Goal: Ask a question: Seek information or help from site administrators or community

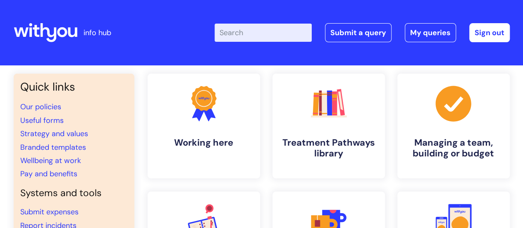
click at [243, 30] on input "Enter your search term here..." at bounding box center [262, 33] width 97 height 18
type input "my pension"
click button "Search" at bounding box center [0, 0] width 0 height 0
click at [59, 174] on link "Pay and benefits" at bounding box center [48, 174] width 57 height 10
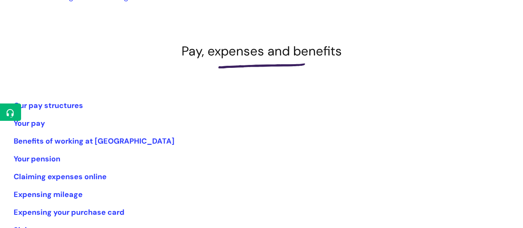
scroll to position [88, 0]
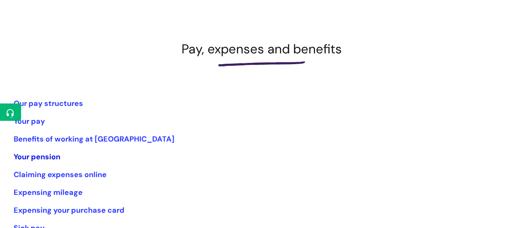
click at [44, 157] on link "Your pension" at bounding box center [37, 157] width 47 height 10
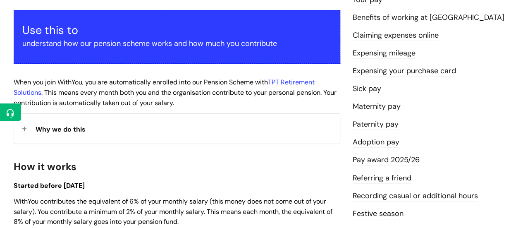
scroll to position [150, 0]
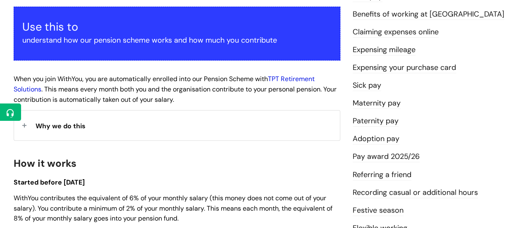
click at [301, 77] on link "TPT Retirement Solutions" at bounding box center [164, 83] width 301 height 19
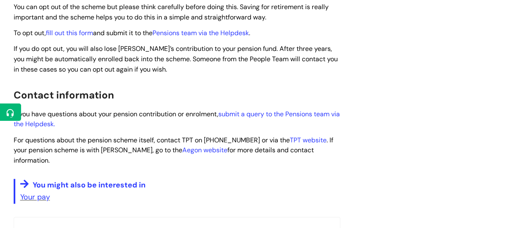
scroll to position [527, 0]
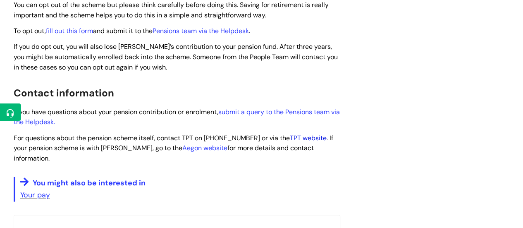
click at [290, 137] on link "TPT website" at bounding box center [308, 137] width 37 height 9
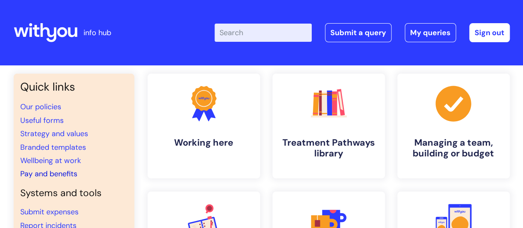
click at [60, 176] on link "Pay and benefits" at bounding box center [48, 174] width 57 height 10
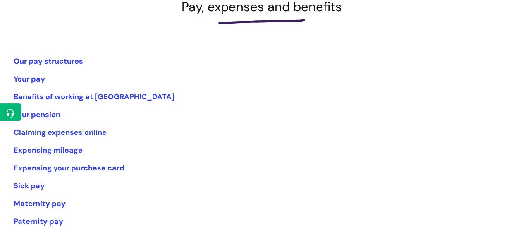
scroll to position [135, 0]
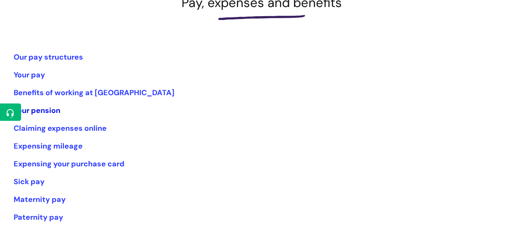
click at [44, 108] on link "Your pension" at bounding box center [37, 110] width 47 height 10
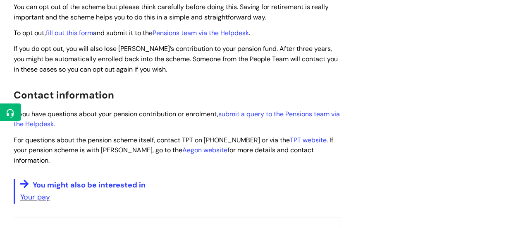
scroll to position [536, 0]
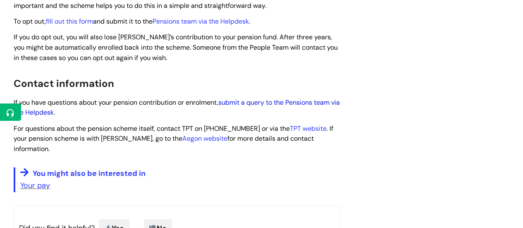
click at [257, 101] on link "submit a query to the Pensions team via the Helpdesk." at bounding box center [177, 107] width 326 height 19
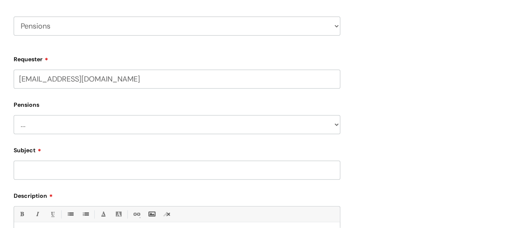
scroll to position [153, 0]
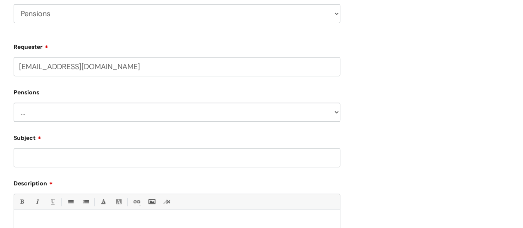
click at [83, 107] on select "... Membership Schemes Pensions" at bounding box center [177, 111] width 326 height 19
select select "Pensions"
click at [14, 102] on select "... Membership Schemes Pensions" at bounding box center [177, 111] width 326 height 19
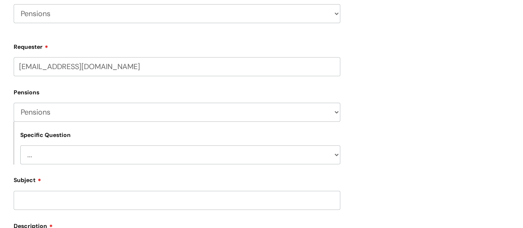
click at [73, 152] on select "... General pension queries Pension joiners and opt outs Pension rate changes" at bounding box center [180, 154] width 320 height 19
select select "General pension queries"
click at [20, 145] on select "... General pension queries Pension joiners and opt outs Pension rate changes" at bounding box center [180, 154] width 320 height 19
click at [80, 203] on input "Subject" at bounding box center [177, 199] width 326 height 19
type input "U"
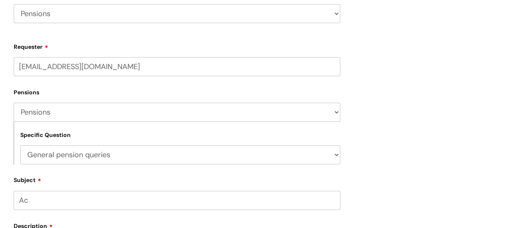
type input "A"
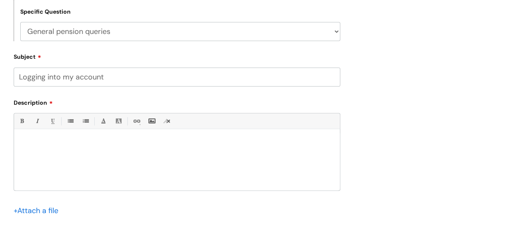
scroll to position [289, 0]
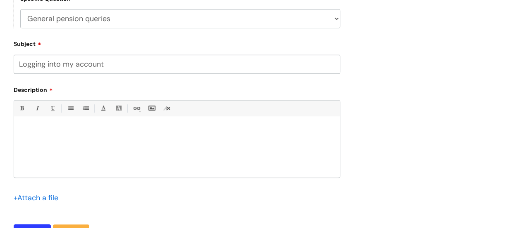
type input "Logging into my account"
click at [90, 135] on div at bounding box center [177, 148] width 326 height 57
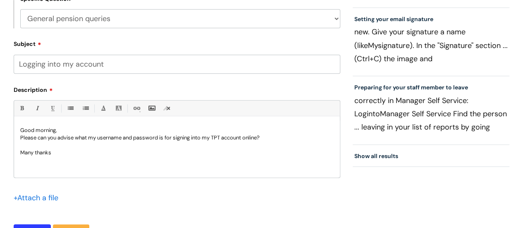
scroll to position [375, 0]
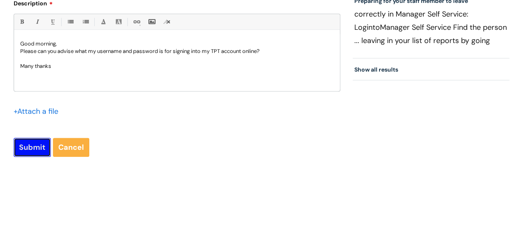
click at [31, 144] on input "Submit" at bounding box center [32, 147] width 37 height 19
type input "Please Wait..."
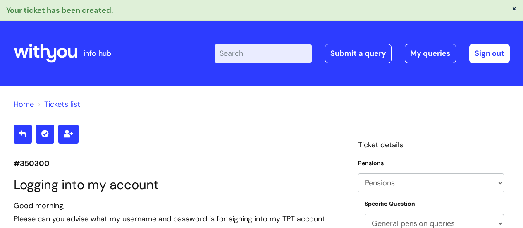
select select "Pensions"
select select "General pension queries"
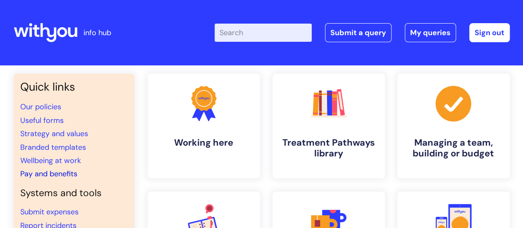
click at [57, 172] on link "Pay and benefits" at bounding box center [48, 174] width 57 height 10
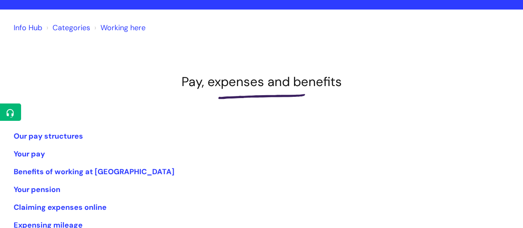
scroll to position [82, 0]
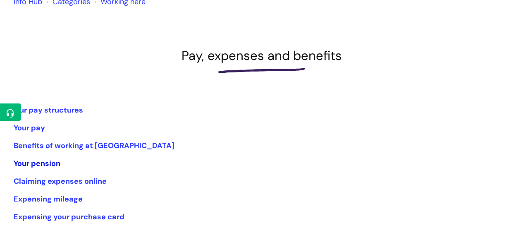
click at [33, 159] on link "Your pension" at bounding box center [37, 163] width 47 height 10
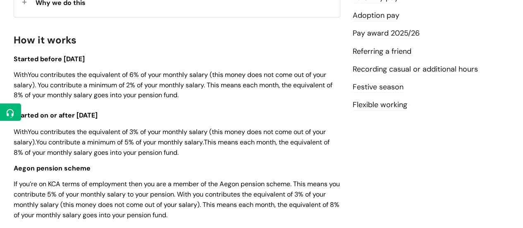
scroll to position [283, 0]
